Goal: Information Seeking & Learning: Find specific fact

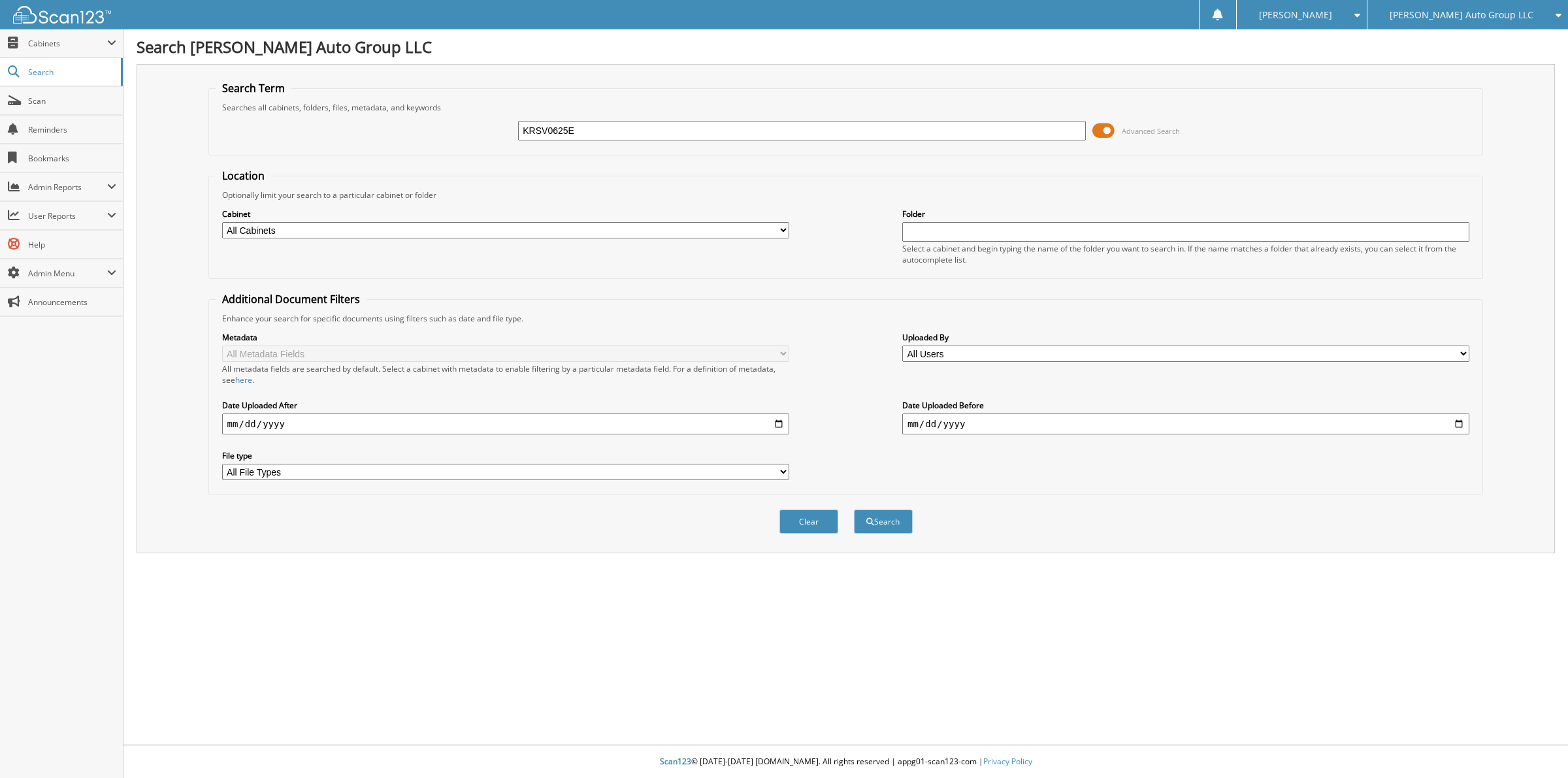
type input "KRSV0625E"
click at [854, 509] on button "Search" at bounding box center [883, 521] width 59 height 24
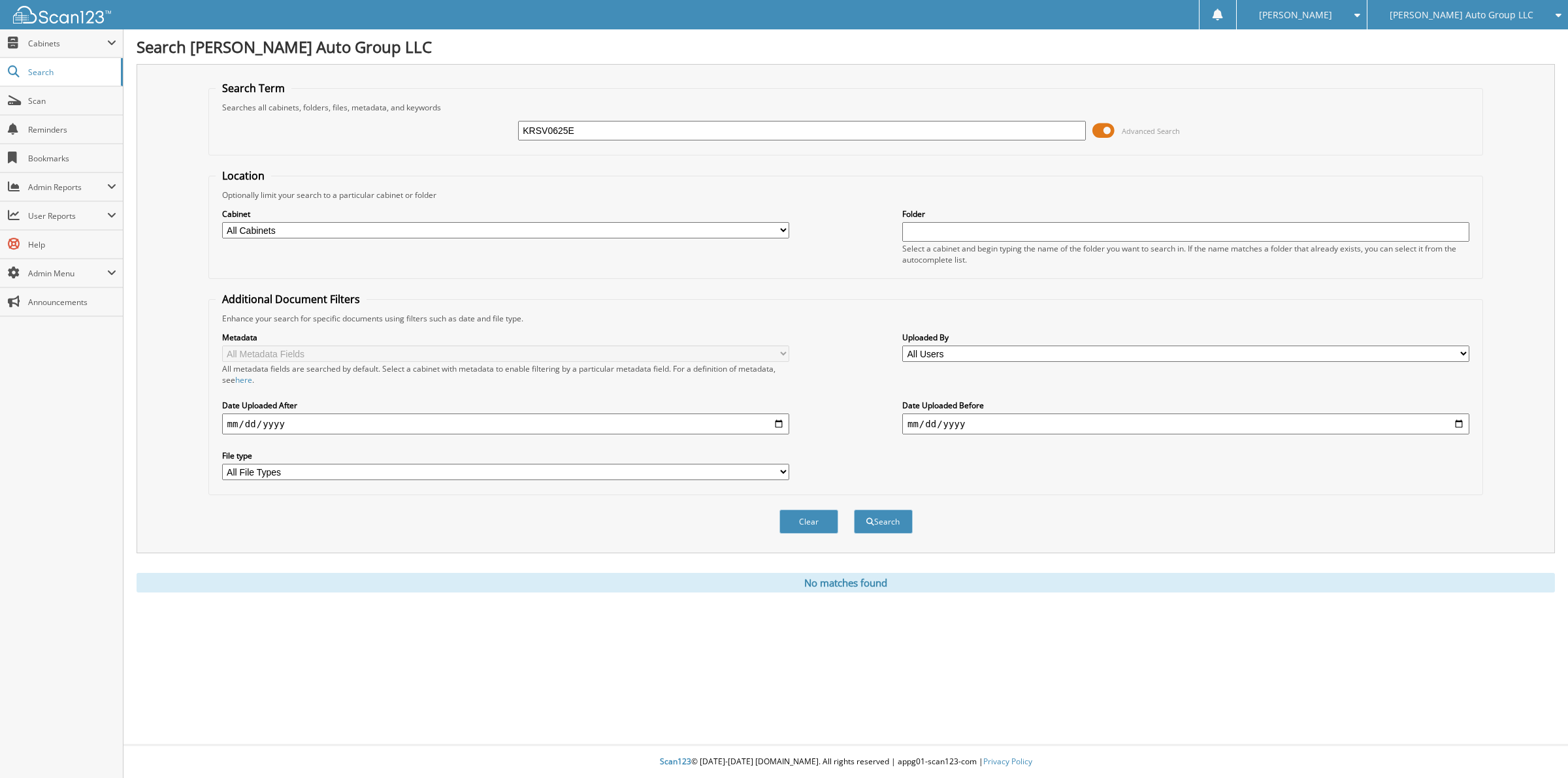
drag, startPoint x: 612, startPoint y: 131, endPoint x: 429, endPoint y: 161, distance: 185.4
click at [444, 160] on form "Search Term Searches all cabinets, folders, files, metadata, and keywords KRSV0…" at bounding box center [846, 314] width 1276 height 467
paste input "5XYK43DF8RG222242"
type input "5XYK43DF8RG222242"
click at [854, 509] on button "Search" at bounding box center [883, 521] width 59 height 24
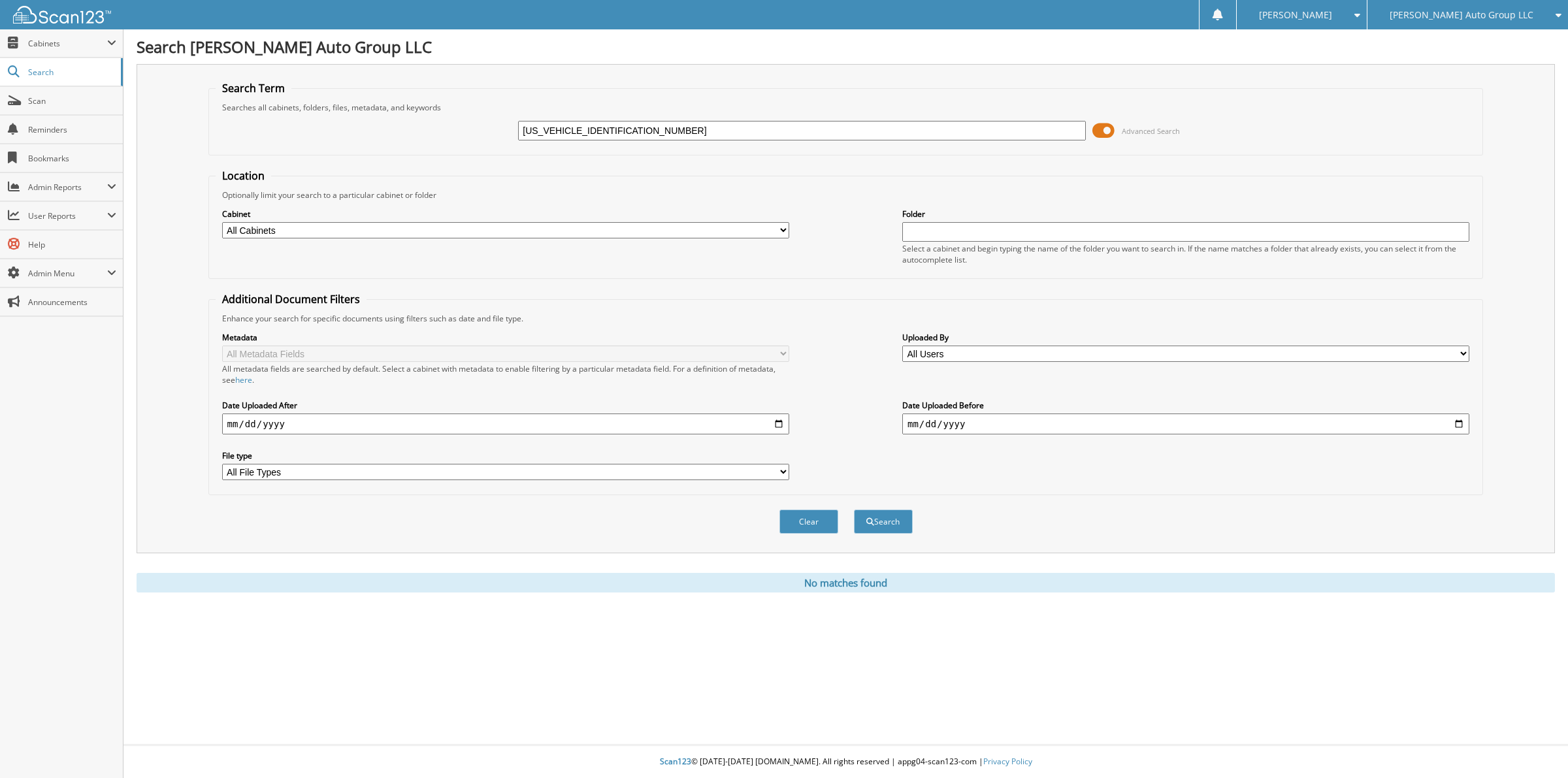
drag, startPoint x: 628, startPoint y: 137, endPoint x: 187, endPoint y: 210, distance: 447.0
click at [187, 210] on div "Search Term Searches all cabinets, folders, files, metadata, and keywords [US_V…" at bounding box center [846, 309] width 1418 height 490
paste input "K"
type input "K222242"
click at [878, 509] on button "Search" at bounding box center [883, 521] width 59 height 24
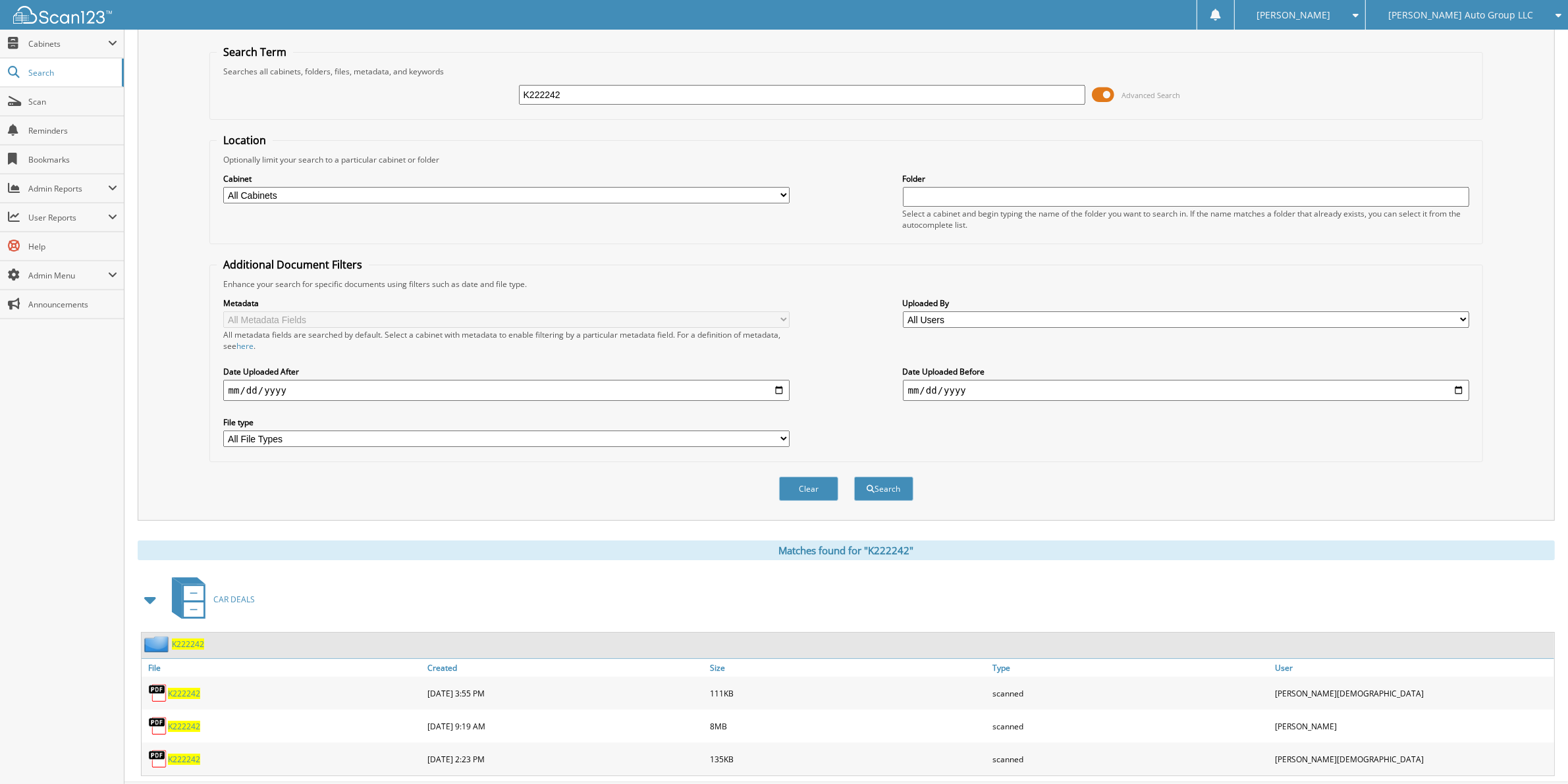
scroll to position [58, 0]
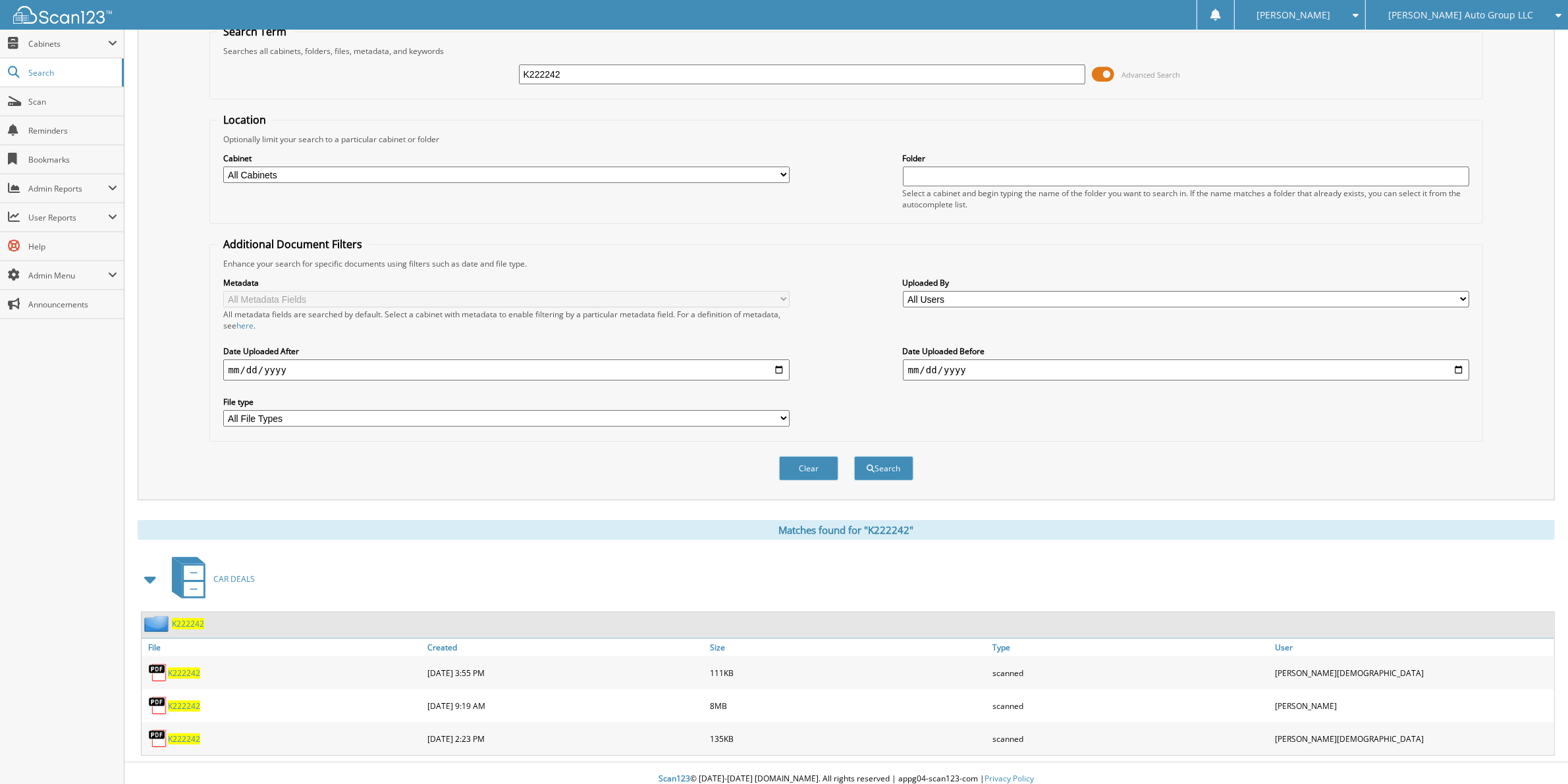
click at [169, 616] on img at bounding box center [158, 624] width 28 height 17
click at [182, 618] on span "K222242" at bounding box center [188, 624] width 32 height 11
